Goal: Find specific page/section: Find specific page/section

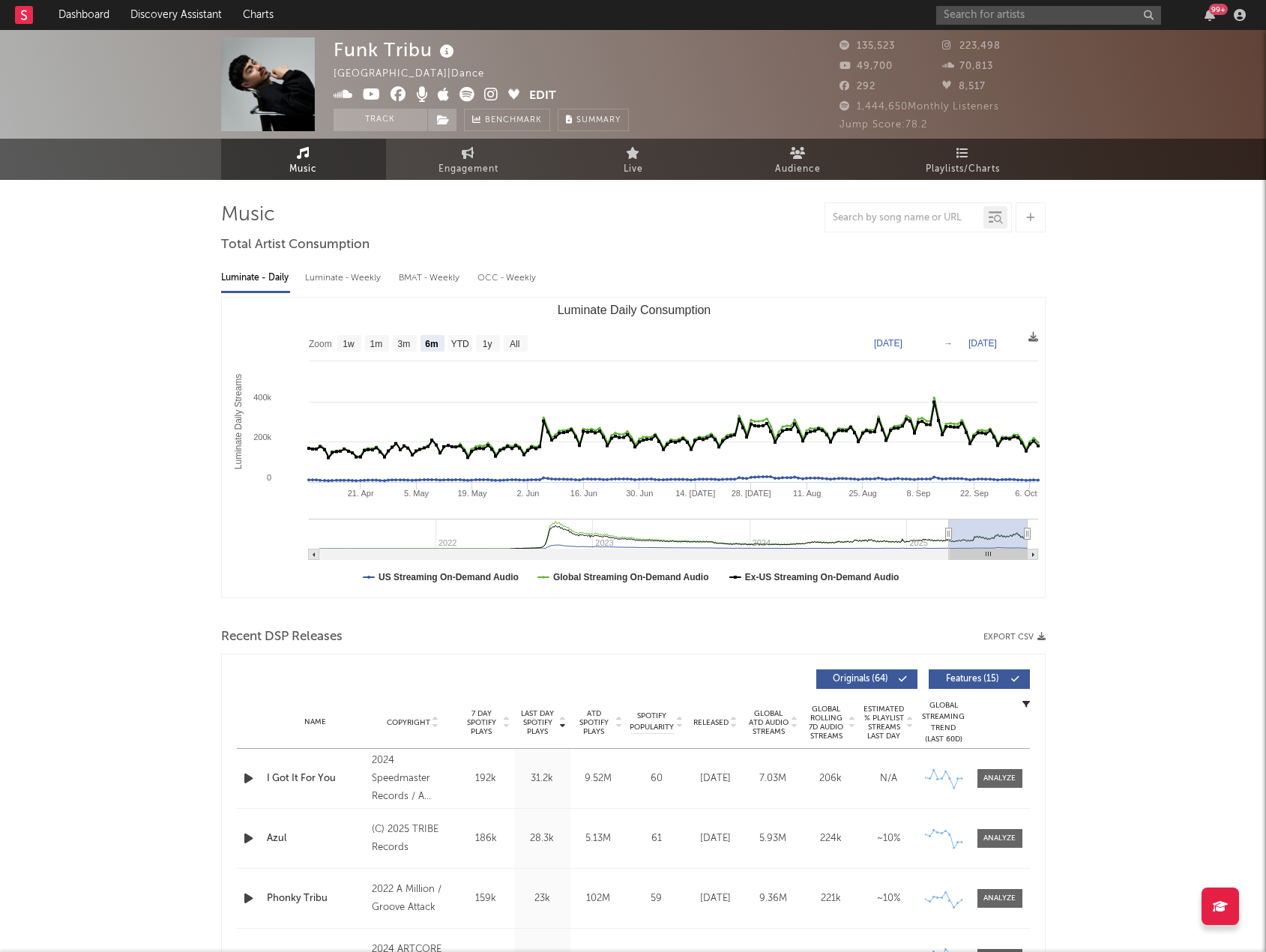
select select "6m"
click at [1006, 21] on input "text" at bounding box center [1049, 15] width 225 height 19
click at [1043, 17] on input "hidden rivers" at bounding box center [1049, 15] width 225 height 19
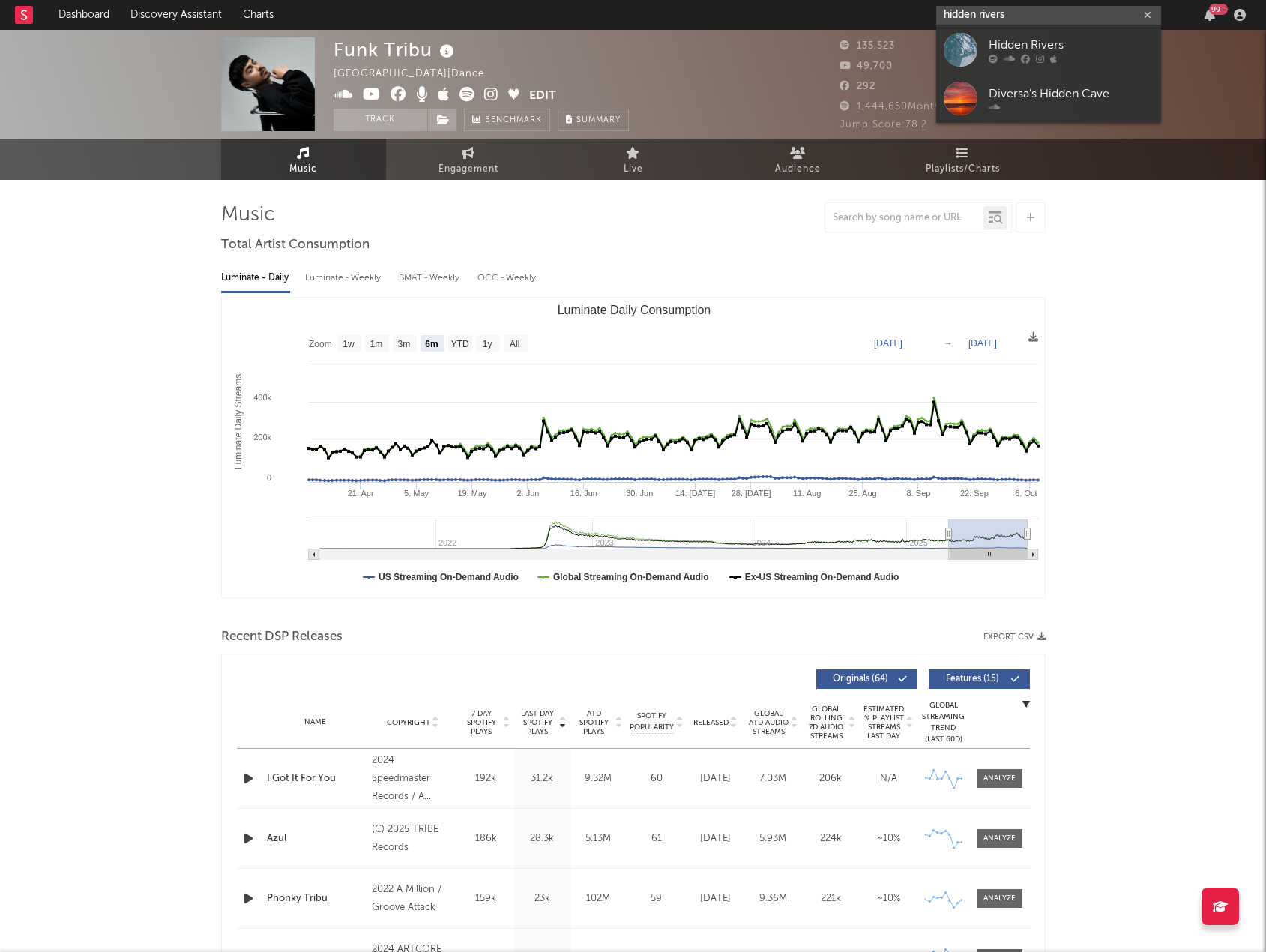
type input "hidden rivers"
drag, startPoint x: 1043, startPoint y: 48, endPoint x: 813, endPoint y: 197, distance: 274.0
click at [1043, 48] on div "Hidden Rivers" at bounding box center [1071, 44] width 165 height 18
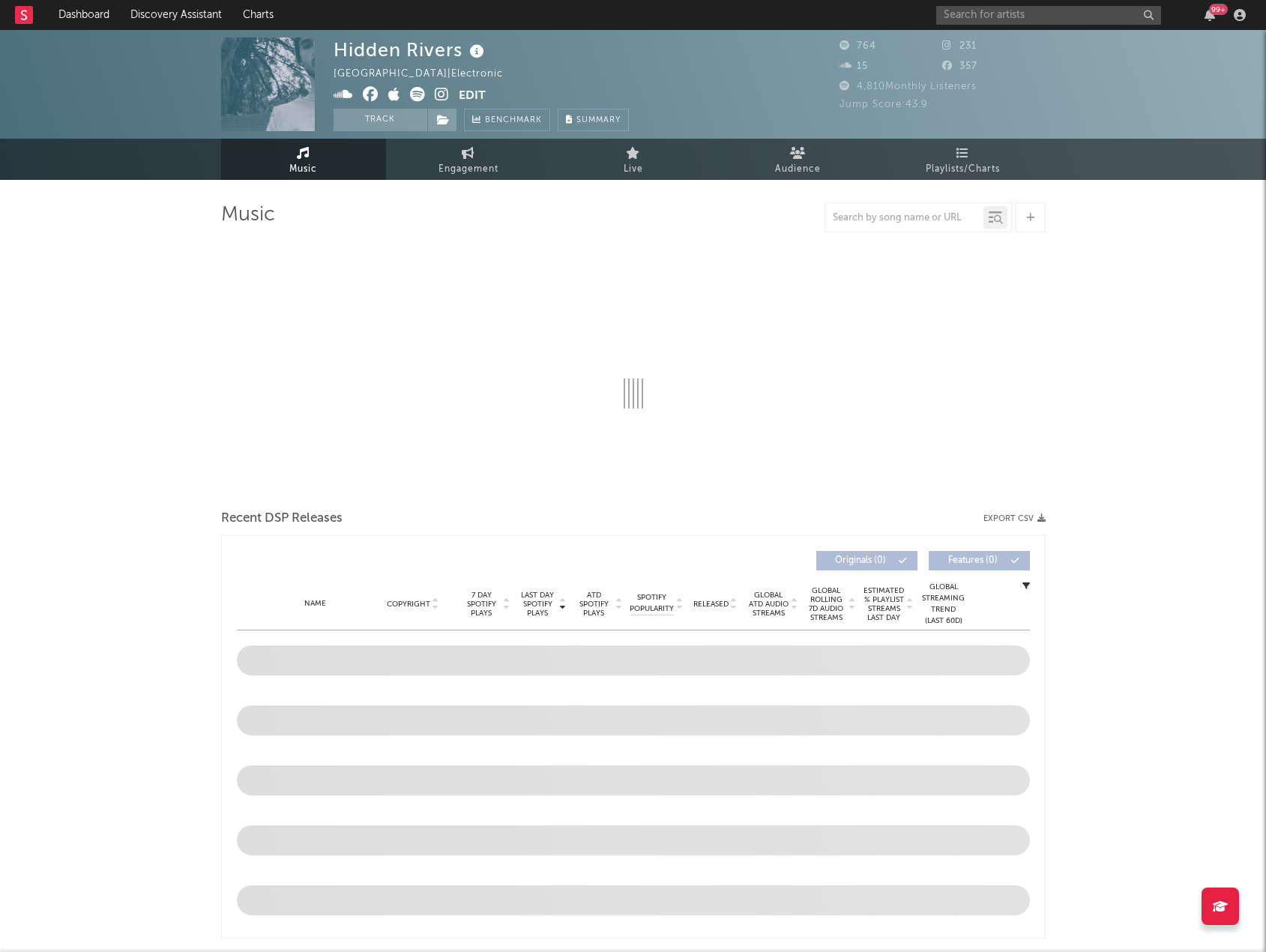
select select "1w"
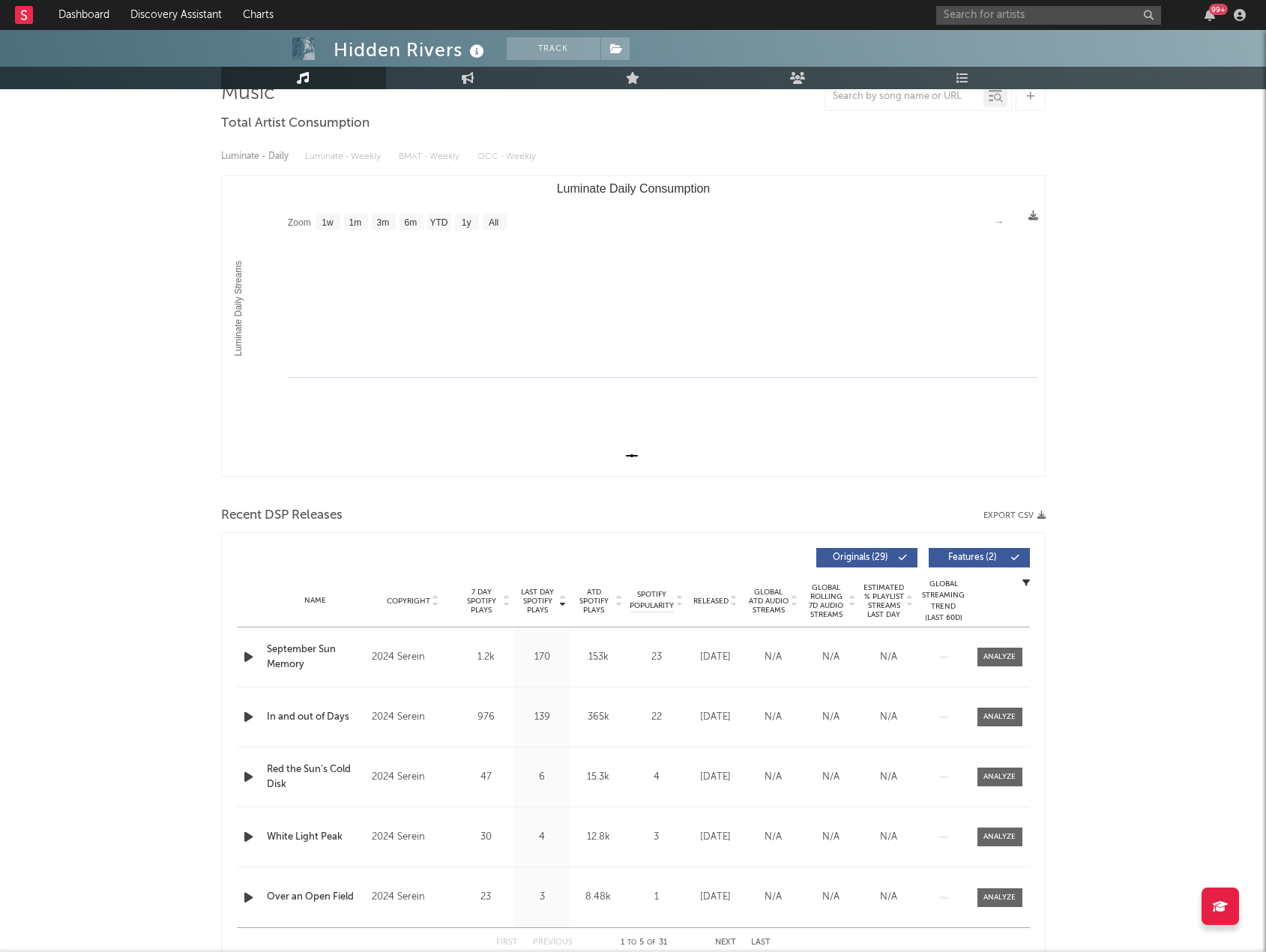
scroll to position [150, 0]
